Goal: Task Accomplishment & Management: Manage account settings

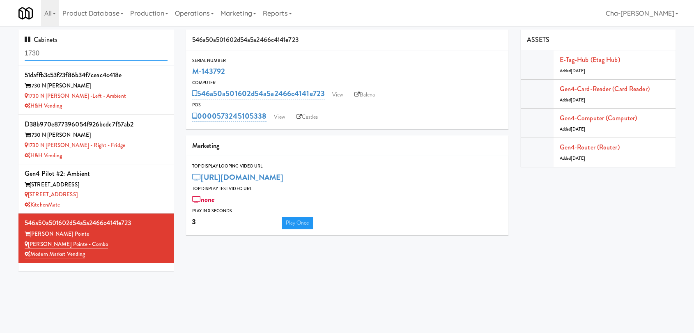
click at [89, 59] on input "1730" at bounding box center [96, 53] width 143 height 15
paste input "M-150378"
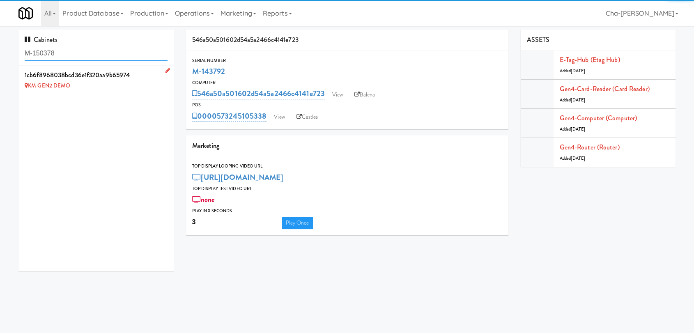
type input "M-150378"
click at [165, 71] on icon at bounding box center [167, 70] width 5 height 5
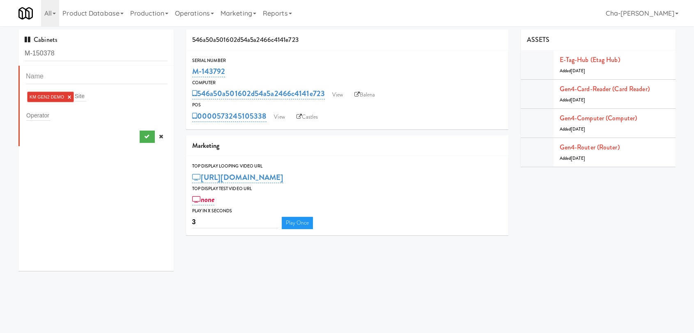
click at [69, 99] on link "×" at bounding box center [69, 97] width 4 height 7
click at [41, 115] on input "text" at bounding box center [38, 113] width 24 height 11
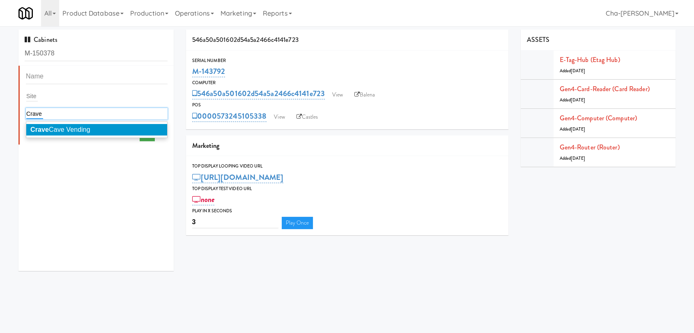
type input "Crave"
click at [64, 124] on li "Crave Cave Vending" at bounding box center [96, 129] width 141 height 11
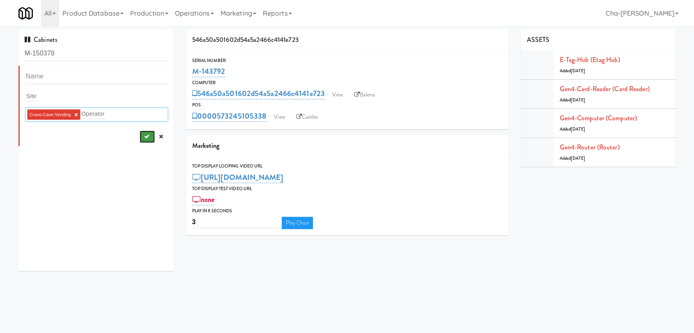
click at [140, 141] on button "submit" at bounding box center [147, 137] width 15 height 12
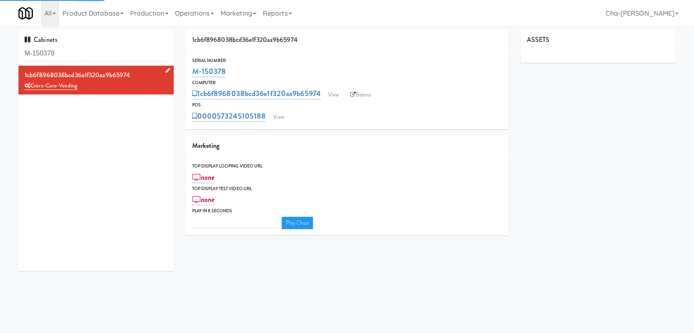
type input "3"
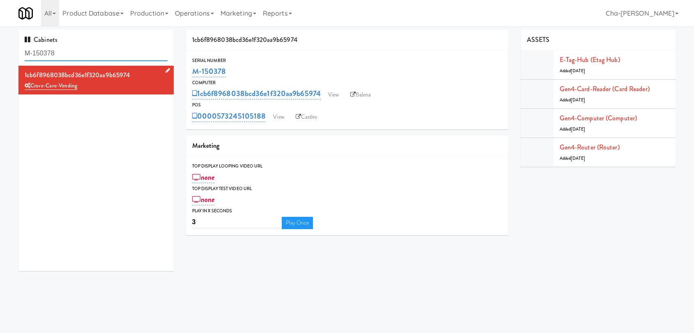
click at [65, 54] on input "M-150378" at bounding box center [96, 53] width 143 height 15
paste input "421"
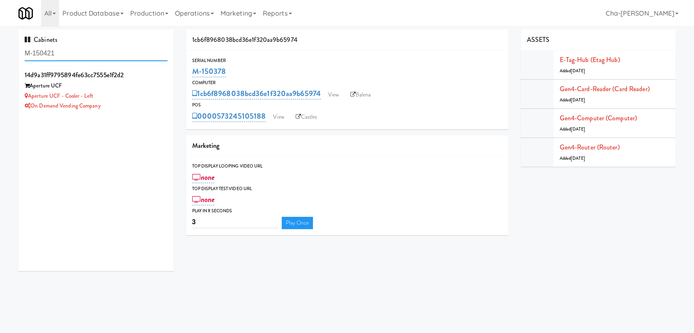
click at [66, 55] on input "M-150421" at bounding box center [96, 53] width 143 height 15
paste input "393"
click at [93, 148] on div "90e3b38b17493600896ed2b55b876f2a Encore on Farmer Encore on Farmer - Fridge Mod…" at bounding box center [95, 168] width 155 height 205
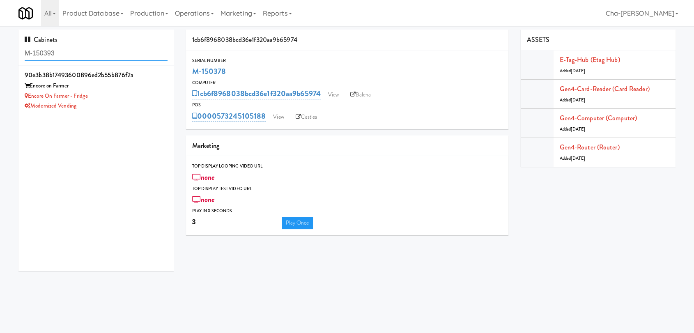
click at [77, 58] on input "M-150393" at bounding box center [96, 53] width 143 height 15
type input "Vend simplified"
click at [101, 86] on div "Alley 111 Apartments" at bounding box center [96, 86] width 143 height 10
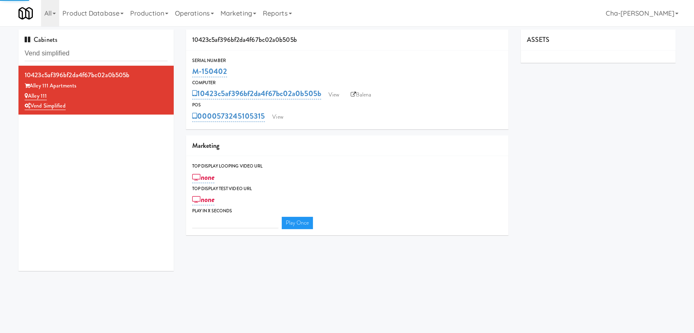
type input "3"
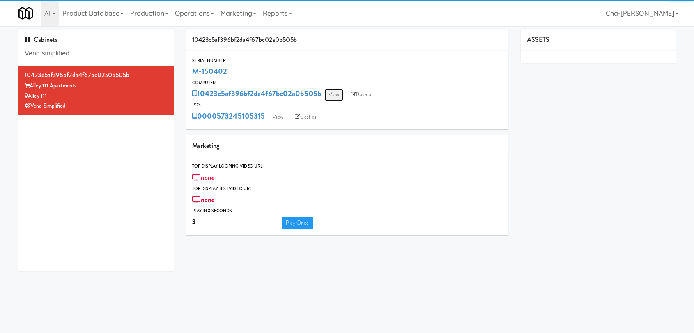
click at [334, 91] on link "View" at bounding box center [333, 95] width 19 height 12
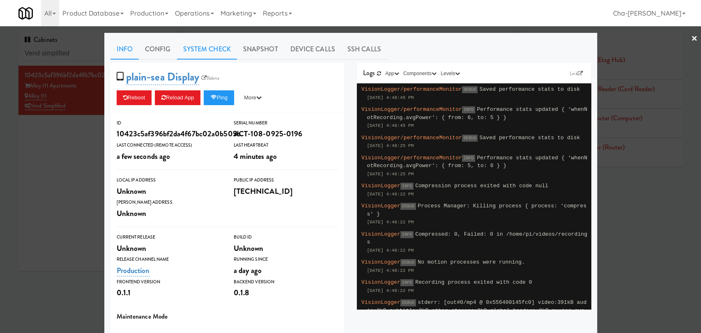
click at [198, 53] on link "System Check" at bounding box center [207, 49] width 60 height 21
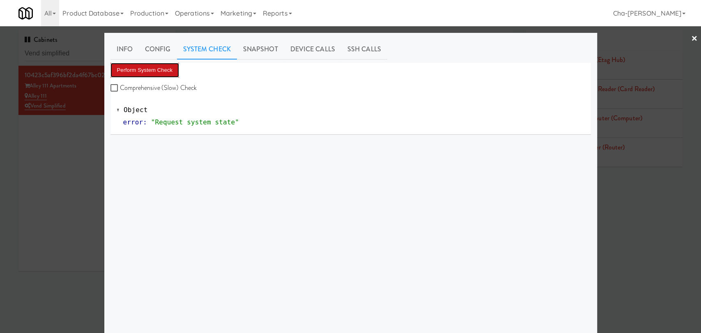
click at [148, 71] on button "Perform System Check" at bounding box center [144, 70] width 69 height 15
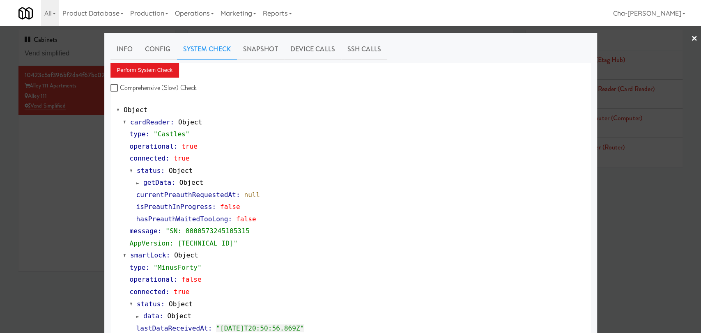
click at [83, 158] on div at bounding box center [350, 166] width 701 height 333
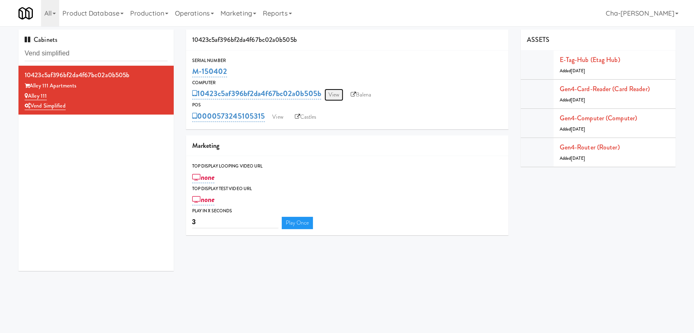
click at [335, 100] on link "View" at bounding box center [333, 95] width 19 height 12
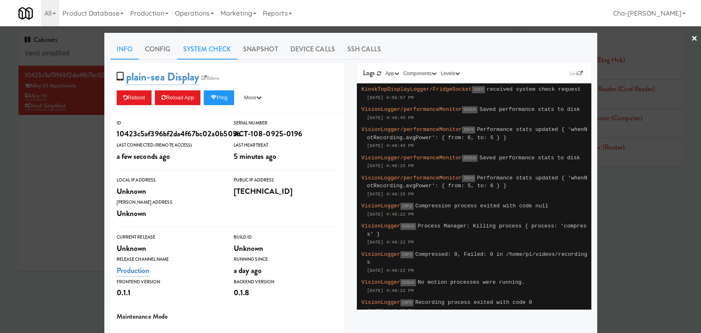
click at [213, 44] on link "System Check" at bounding box center [207, 49] width 60 height 21
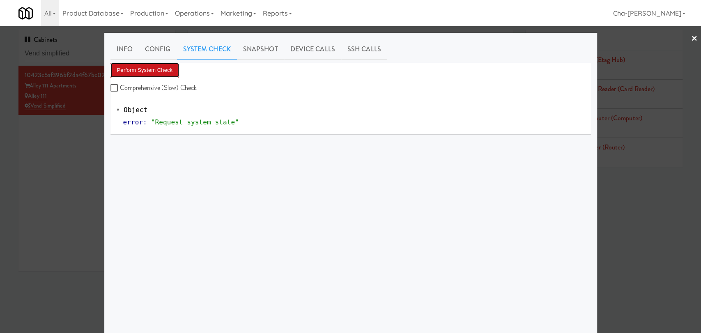
click at [149, 70] on button "Perform System Check" at bounding box center [144, 70] width 69 height 15
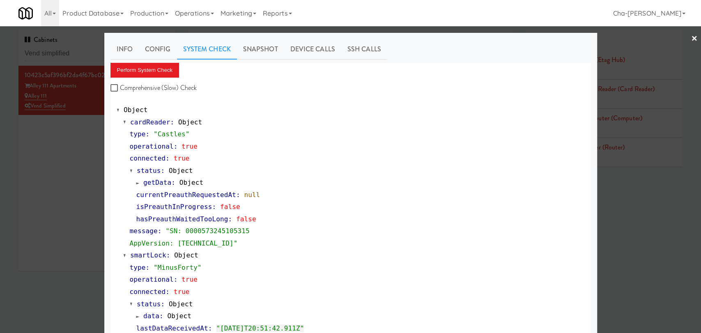
click at [73, 169] on div at bounding box center [350, 166] width 701 height 333
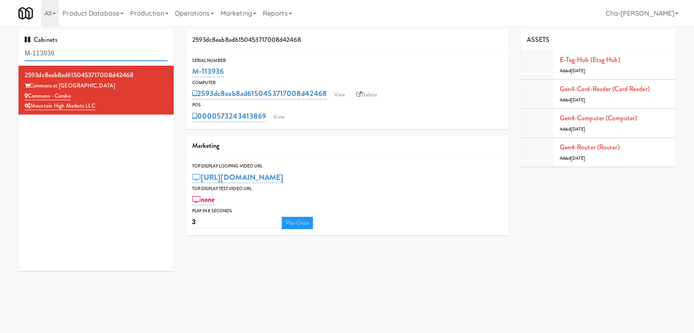
click at [76, 54] on input "M-113936" at bounding box center [96, 53] width 143 height 15
paste input "150393"
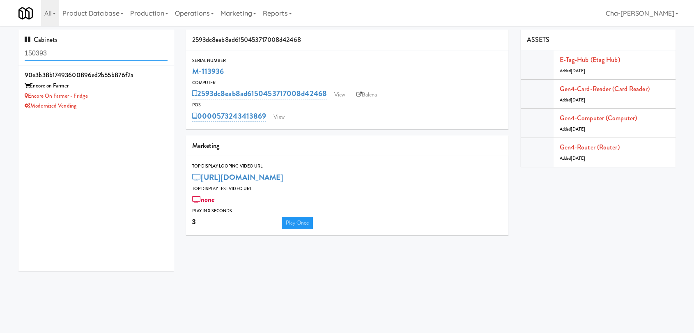
click at [81, 59] on input "150393" at bounding box center [96, 53] width 143 height 15
click at [81, 57] on input "150393" at bounding box center [96, 53] width 143 height 15
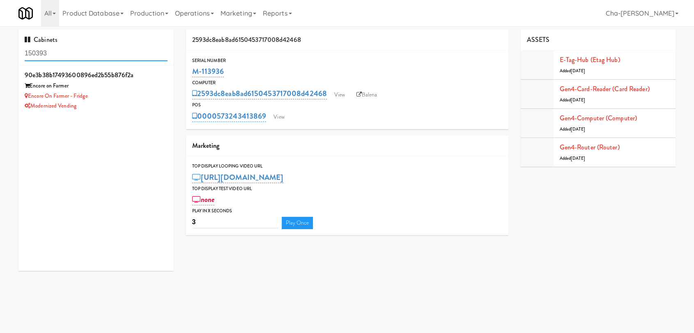
click at [81, 57] on input "150393" at bounding box center [96, 53] width 143 height 15
paste input "M-150379"
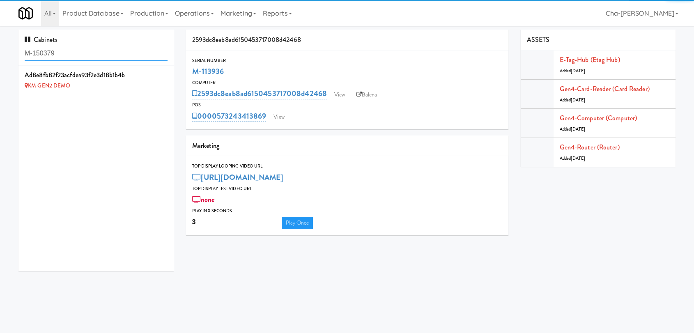
type input "M-150379"
click at [162, 73] on link at bounding box center [166, 71] width 8 height 10
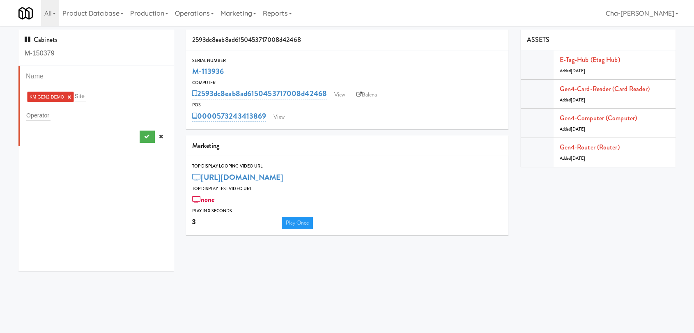
click at [67, 97] on link "×" at bounding box center [69, 97] width 4 height 7
click at [51, 113] on div "Operator" at bounding box center [97, 113] width 142 height 11
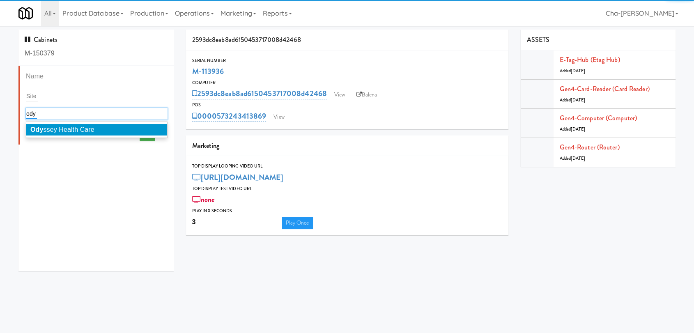
type input "ody"
click at [67, 129] on span "Ody ssey Health Care" at bounding box center [62, 129] width 64 height 7
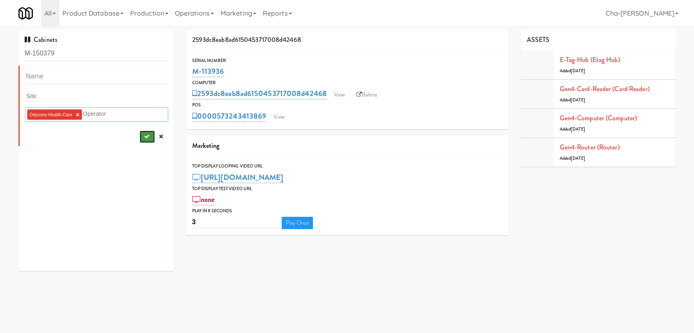
click at [140, 136] on button "submit" at bounding box center [147, 137] width 15 height 12
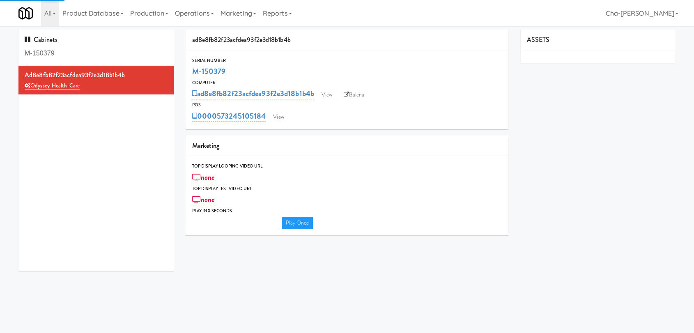
type input "3"
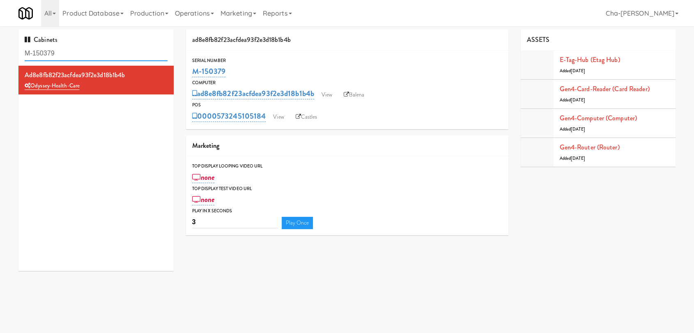
click at [82, 57] on input "M-150379" at bounding box center [96, 53] width 143 height 15
paste input "97"
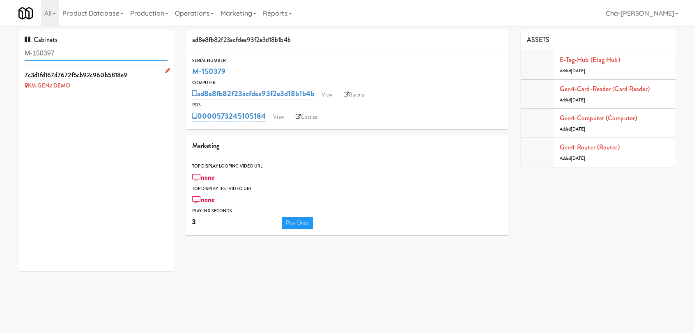
type input "M-150397"
click at [165, 70] on icon at bounding box center [167, 70] width 5 height 5
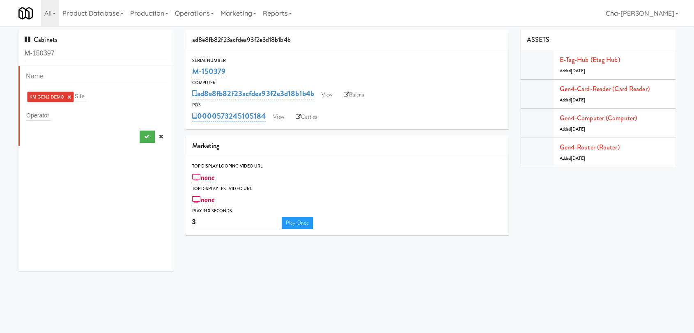
click at [69, 96] on link "×" at bounding box center [69, 97] width 4 height 7
click at [48, 110] on input "text" at bounding box center [38, 113] width 24 height 11
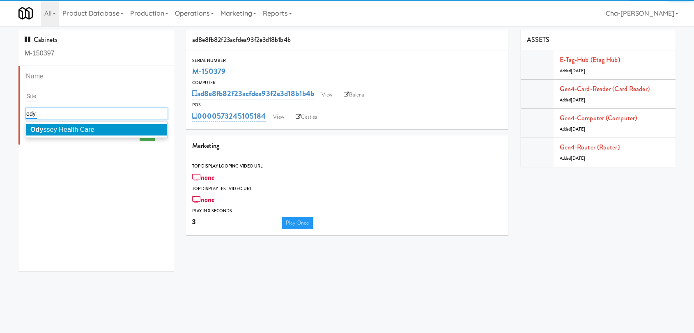
type input "ody"
click at [79, 134] on li "Ody ssey Health Care" at bounding box center [96, 129] width 141 height 11
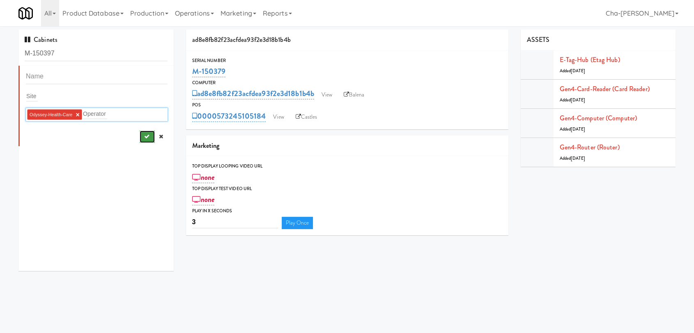
click at [140, 140] on button "submit" at bounding box center [147, 137] width 15 height 12
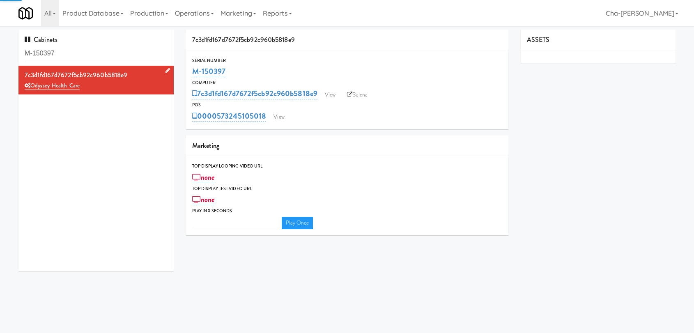
type input "3"
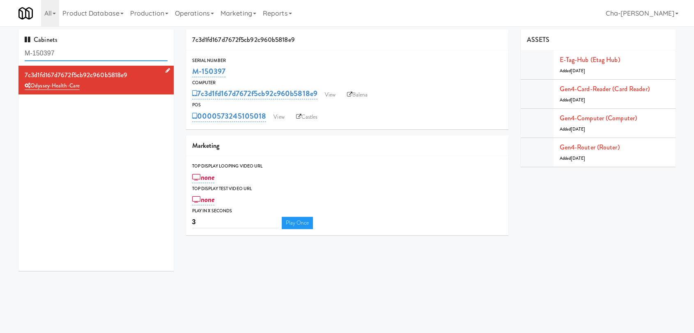
click at [66, 55] on input "M-150397" at bounding box center [96, 53] width 143 height 15
paste input "42149"
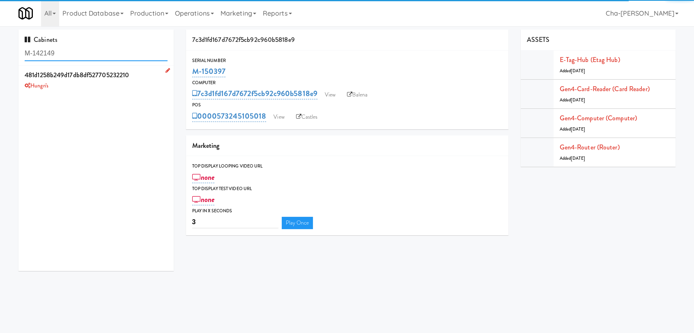
type input "M-142149"
click at [165, 70] on icon at bounding box center [167, 70] width 5 height 5
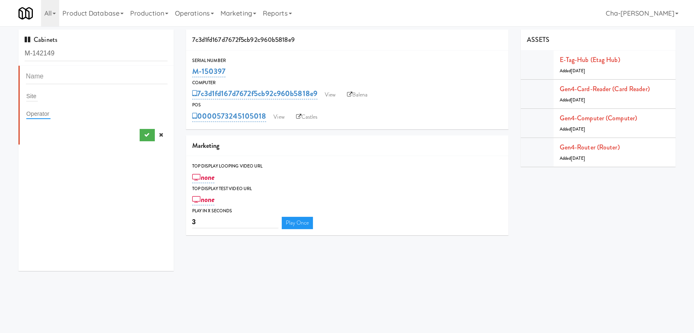
click at [37, 112] on input "text" at bounding box center [38, 113] width 24 height 11
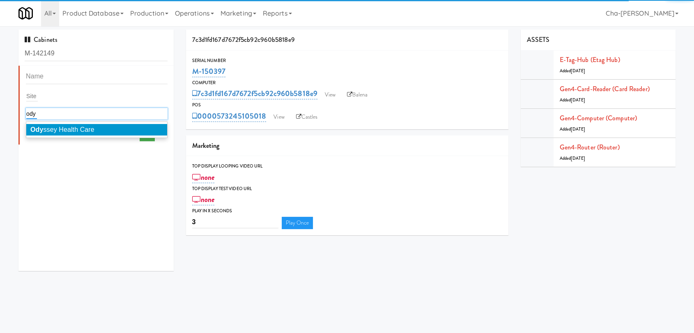
type input "ody"
click at [64, 129] on span "Ody ssey Health Care" at bounding box center [62, 129] width 64 height 7
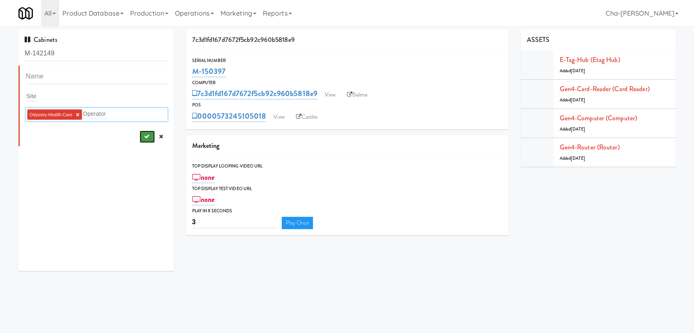
click at [140, 141] on button "submit" at bounding box center [147, 137] width 15 height 12
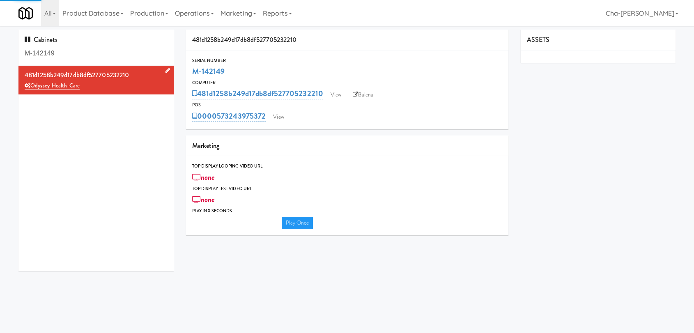
type input "3"
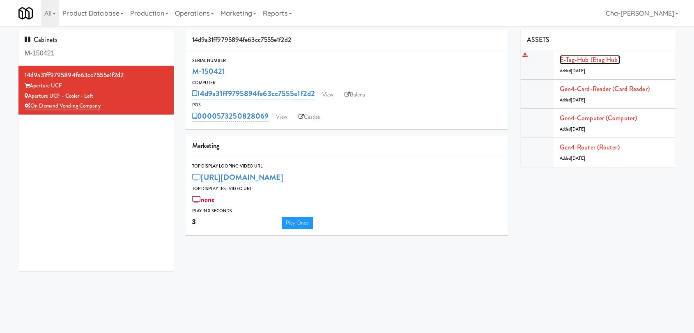
click at [584, 61] on link "E-tag-hub (Etag Hub)" at bounding box center [589, 59] width 60 height 9
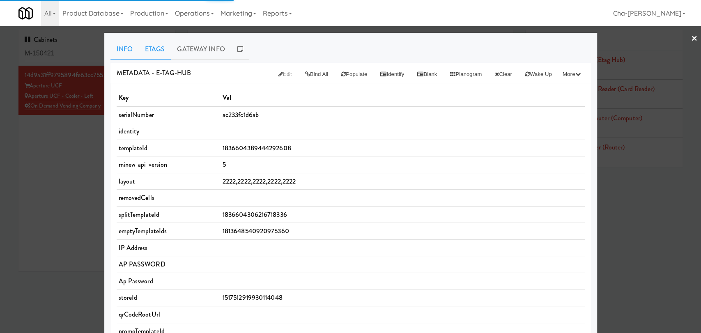
click at [154, 48] on link "Etags" at bounding box center [155, 49] width 32 height 21
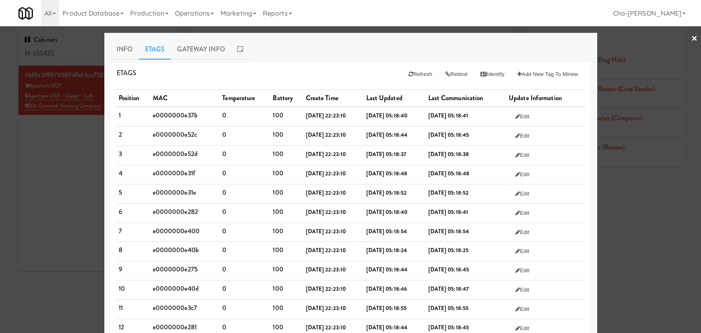
click at [45, 193] on div at bounding box center [350, 166] width 701 height 333
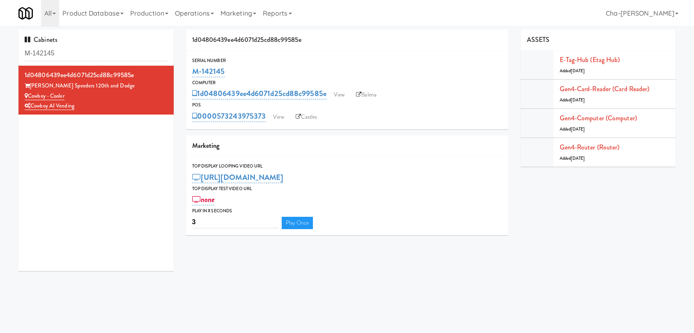
click at [279, 117] on link "View" at bounding box center [278, 117] width 19 height 12
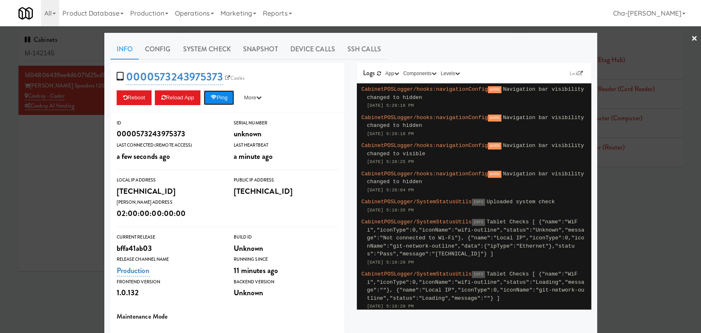
click at [213, 95] on icon at bounding box center [213, 97] width 6 height 5
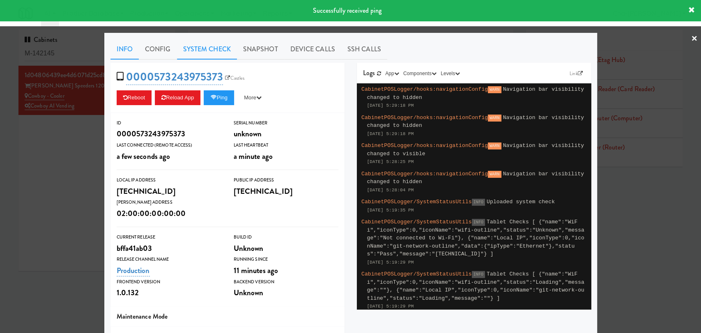
click at [193, 46] on link "System Check" at bounding box center [207, 49] width 60 height 21
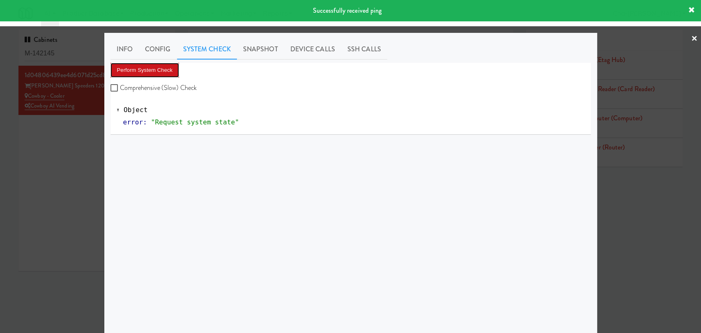
click at [154, 67] on button "Perform System Check" at bounding box center [144, 70] width 69 height 15
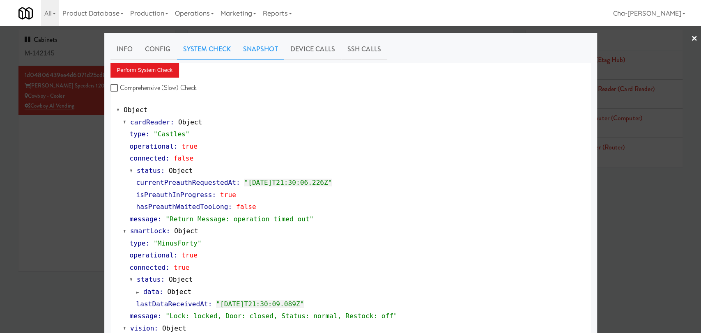
click at [258, 50] on link "Snapshot" at bounding box center [260, 49] width 47 height 21
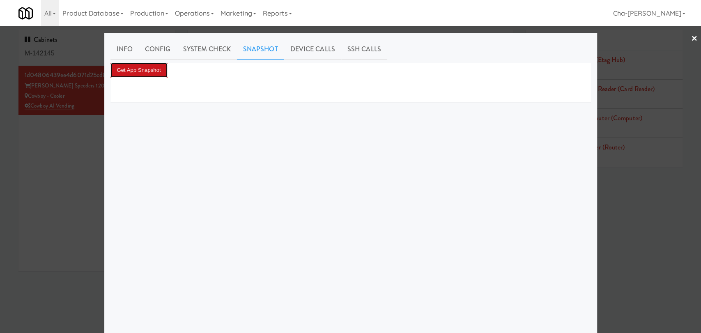
click at [154, 75] on button "Get App Snapshot" at bounding box center [138, 70] width 57 height 15
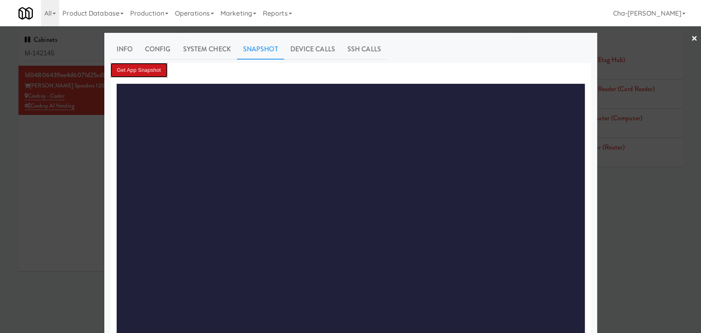
click at [146, 67] on button "Get App Snapshot" at bounding box center [138, 70] width 57 height 15
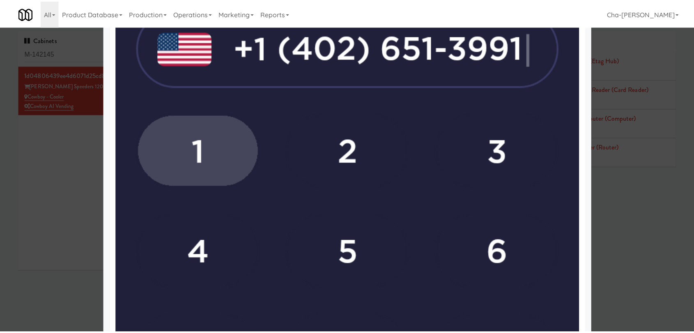
scroll to position [410, 0]
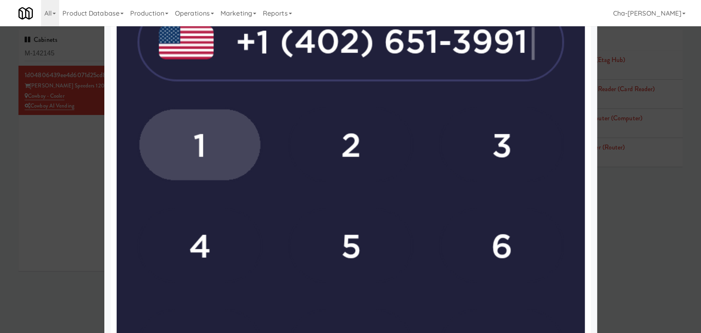
click at [50, 185] on div at bounding box center [350, 166] width 701 height 333
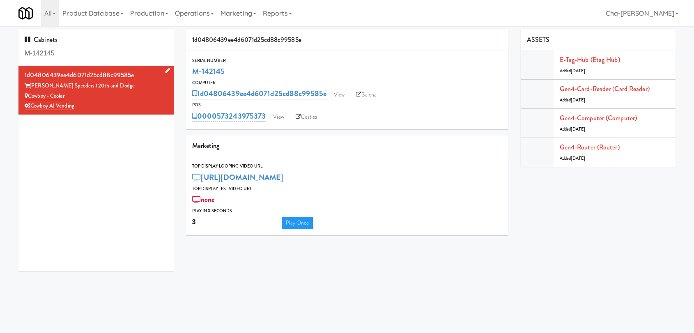
drag, startPoint x: 70, startPoint y: 94, endPoint x: 30, endPoint y: 94, distance: 39.8
click at [30, 94] on div "Cowboy - Cooler" at bounding box center [96, 96] width 143 height 10
copy link "Cowboy - Cooler"
click at [339, 99] on link "View" at bounding box center [339, 95] width 19 height 12
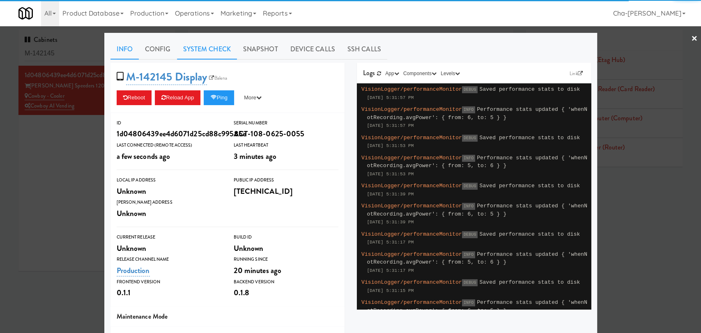
click at [200, 55] on link "System Check" at bounding box center [207, 49] width 60 height 21
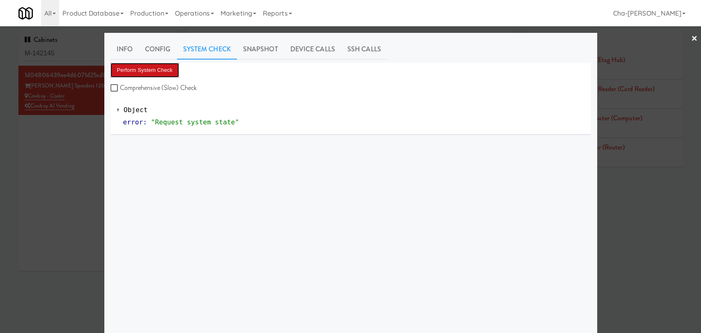
click at [143, 76] on button "Perform System Check" at bounding box center [144, 70] width 69 height 15
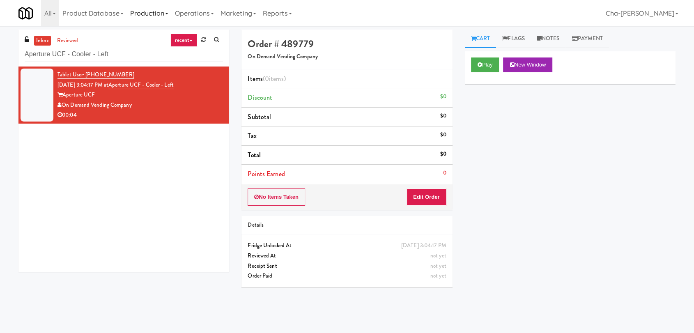
click at [154, 13] on link "Production" at bounding box center [149, 13] width 45 height 26
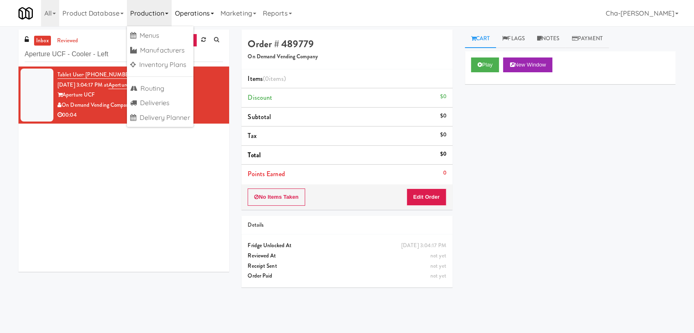
click at [196, 11] on link "Operations" at bounding box center [195, 13] width 46 height 26
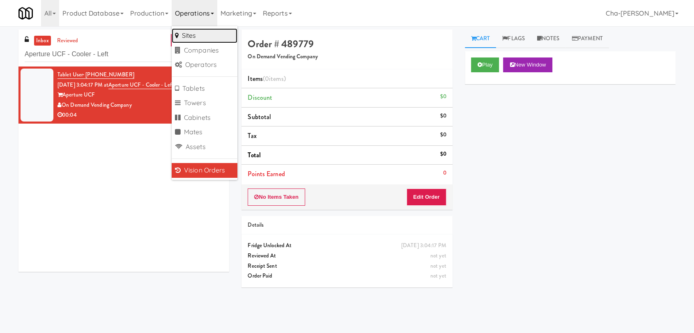
click at [190, 36] on link "Sites" at bounding box center [205, 35] width 66 height 15
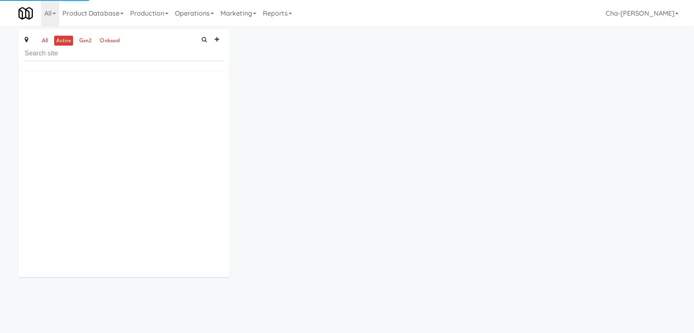
click at [60, 57] on input "text" at bounding box center [124, 53] width 198 height 15
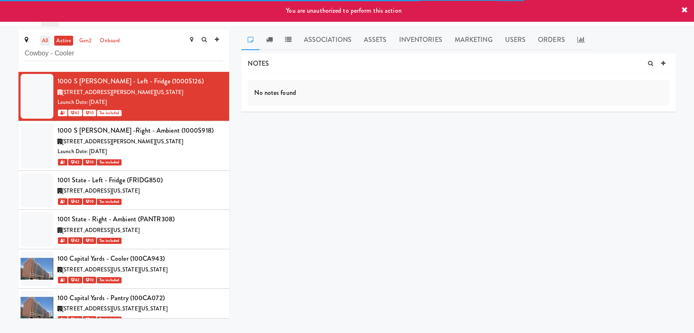
type input "Cowboy - Cooler"
click at [43, 44] on link "all" at bounding box center [45, 41] width 10 height 10
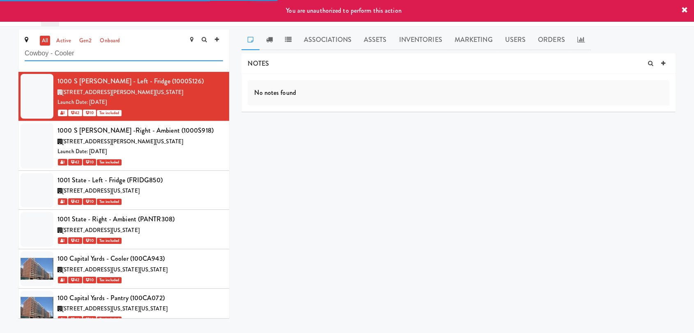
click at [94, 53] on input "Cowboy - Cooler" at bounding box center [124, 53] width 198 height 15
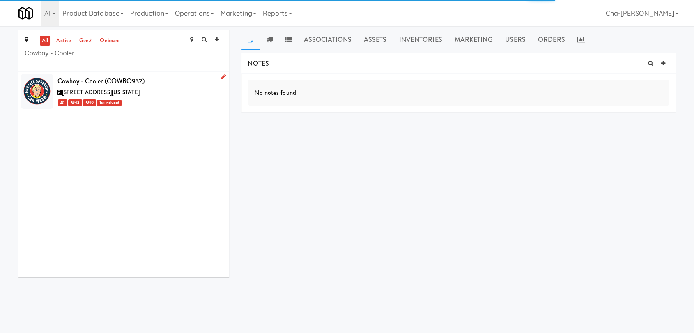
click at [221, 79] on icon at bounding box center [223, 76] width 5 height 5
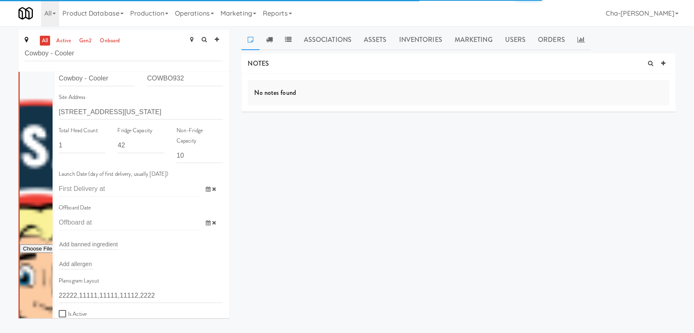
scroll to position [46, 0]
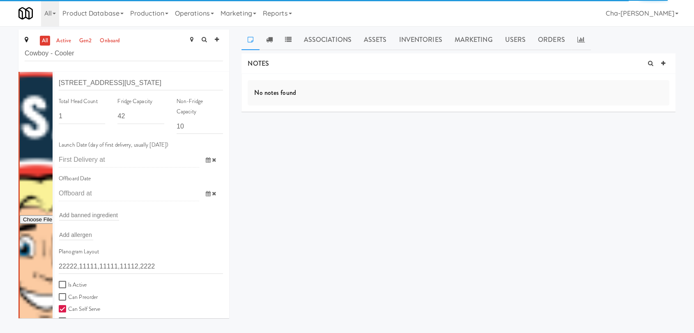
click at [78, 286] on label "Is Active" at bounding box center [73, 285] width 28 height 10
click at [68, 286] on input "Is Active" at bounding box center [63, 285] width 9 height 7
checkbox input "true"
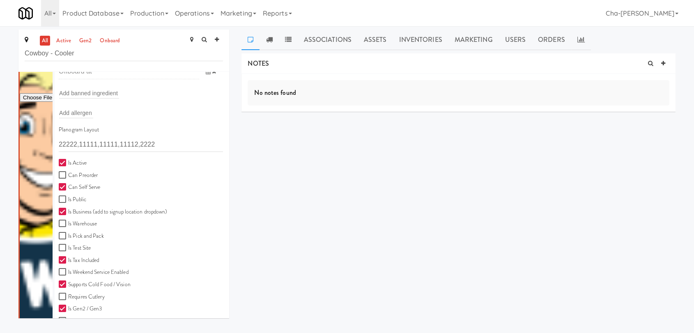
scroll to position [227, 0]
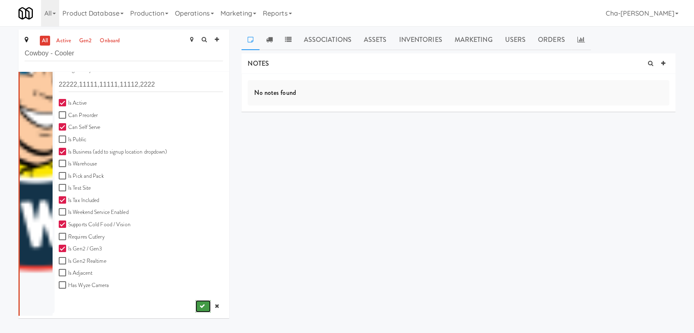
click at [199, 305] on icon "submit" at bounding box center [201, 305] width 5 height 5
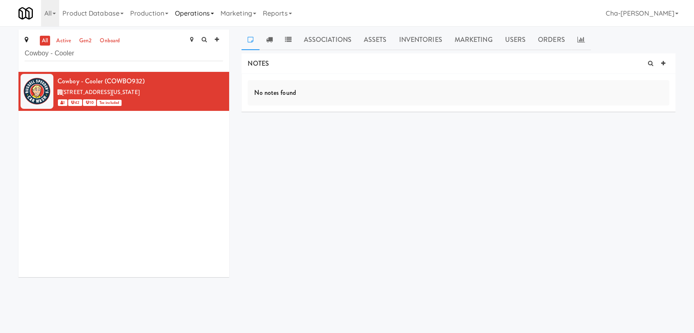
click at [190, 16] on link "Operations" at bounding box center [195, 13] width 46 height 26
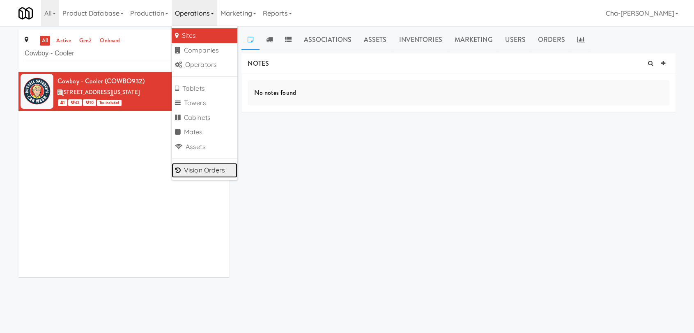
click at [197, 172] on link "Vision Orders" at bounding box center [205, 170] width 66 height 15
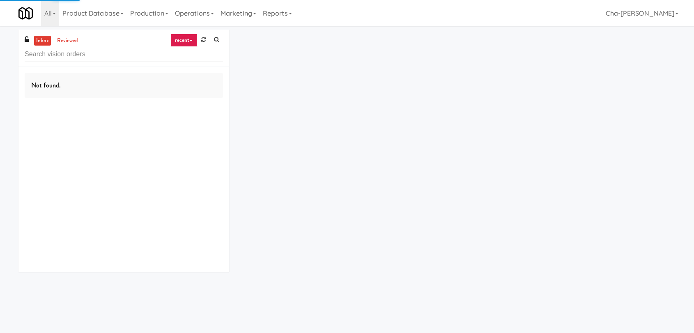
click at [67, 53] on input "text" at bounding box center [124, 54] width 198 height 15
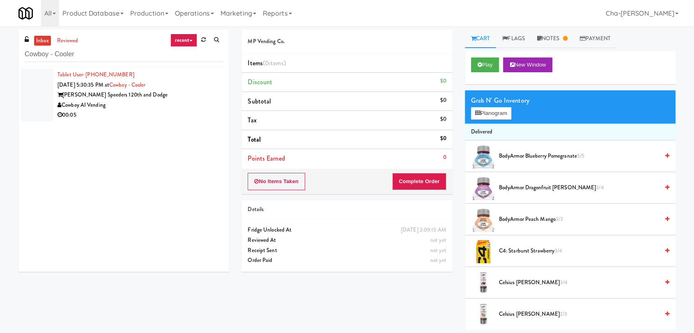
type input "Cowboy - Cooler"
click at [178, 101] on div "Cowboy AI Vending" at bounding box center [139, 105] width 165 height 10
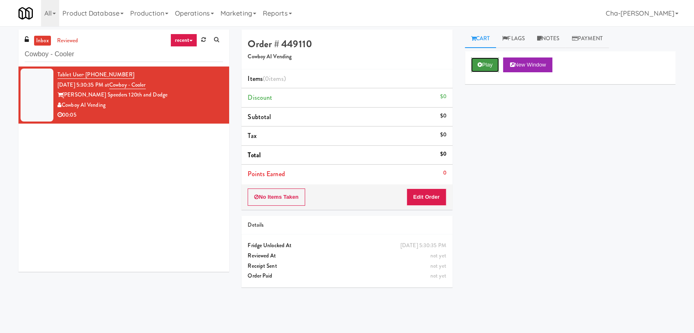
click at [486, 68] on button "Play" at bounding box center [485, 64] width 28 height 15
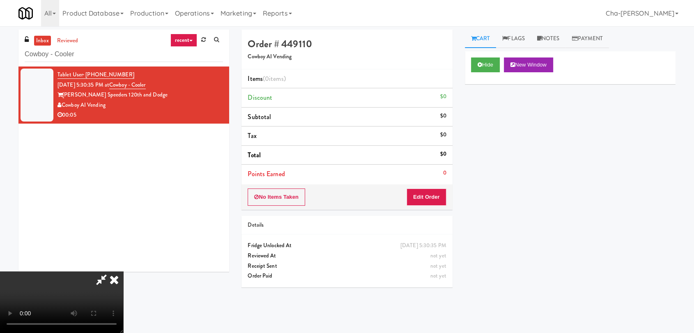
click at [123, 271] on icon at bounding box center [114, 279] width 18 height 16
